Goal: Task Accomplishment & Management: Manage account settings

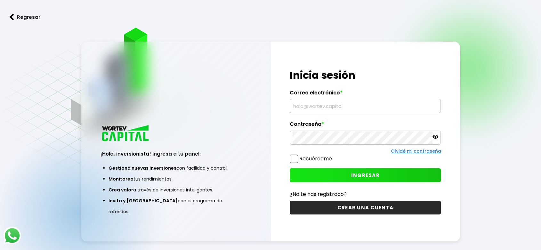
click at [353, 100] on input "text" at bounding box center [364, 105] width 145 height 13
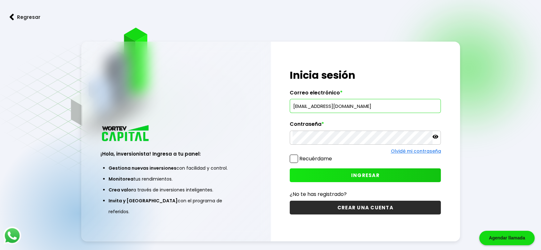
type input "[EMAIL_ADDRESS][DOMAIN_NAME]"
click at [437, 137] on icon at bounding box center [435, 137] width 6 height 4
click at [323, 171] on button "INGRESAR" at bounding box center [365, 175] width 151 height 14
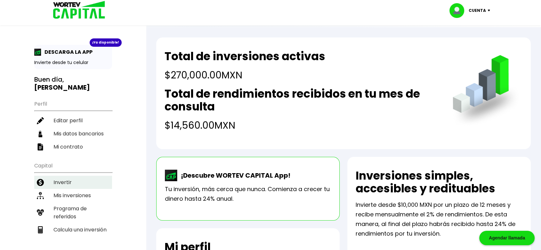
click at [67, 176] on li "Invertir" at bounding box center [73, 182] width 78 height 13
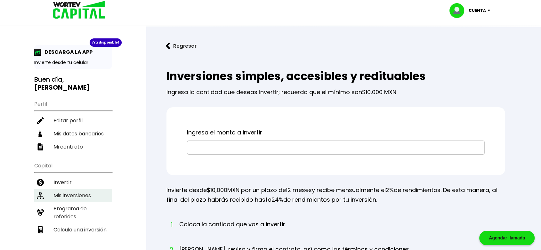
click at [67, 190] on li "Mis inversiones" at bounding box center [73, 195] width 78 height 13
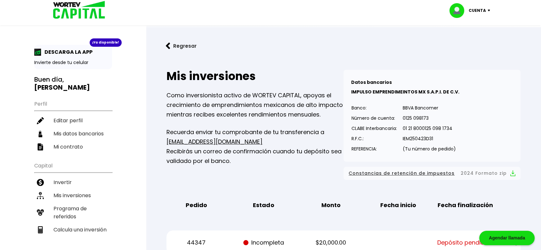
click at [476, 9] on p "Cuenta" at bounding box center [476, 11] width 17 height 10
click at [473, 40] on li "Cerrar sesión" at bounding box center [470, 42] width 51 height 13
